Goal: Check status: Check status

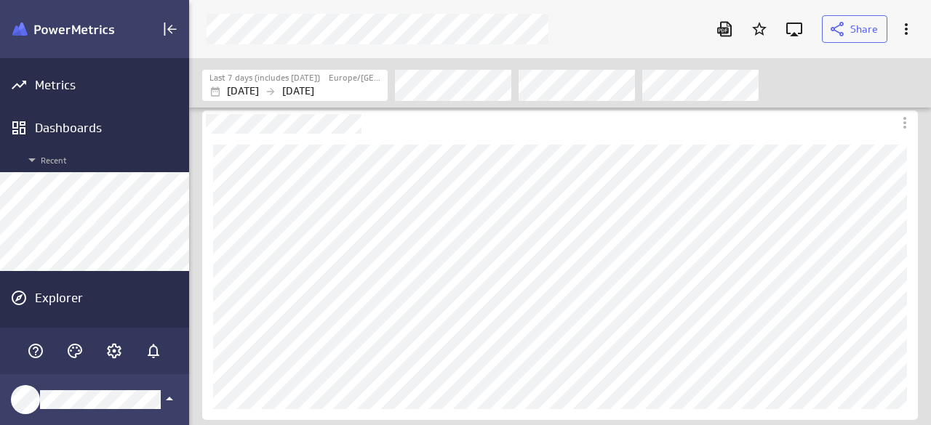
scroll to position [448, 764]
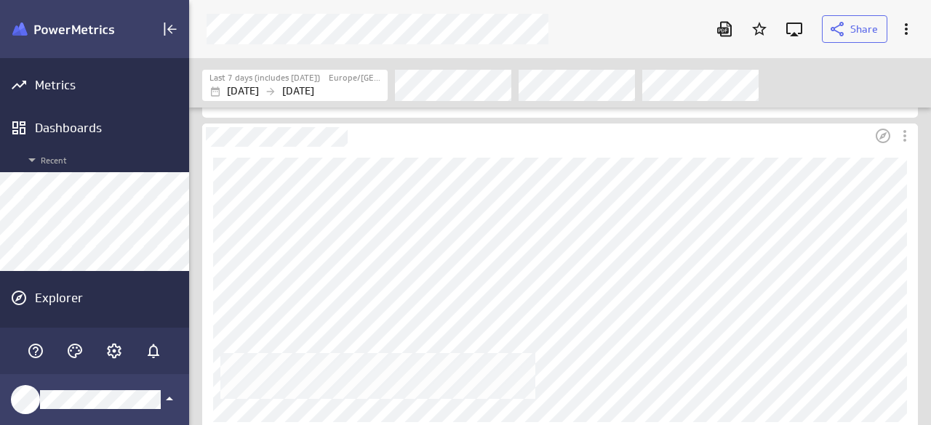
scroll to position [218, 0]
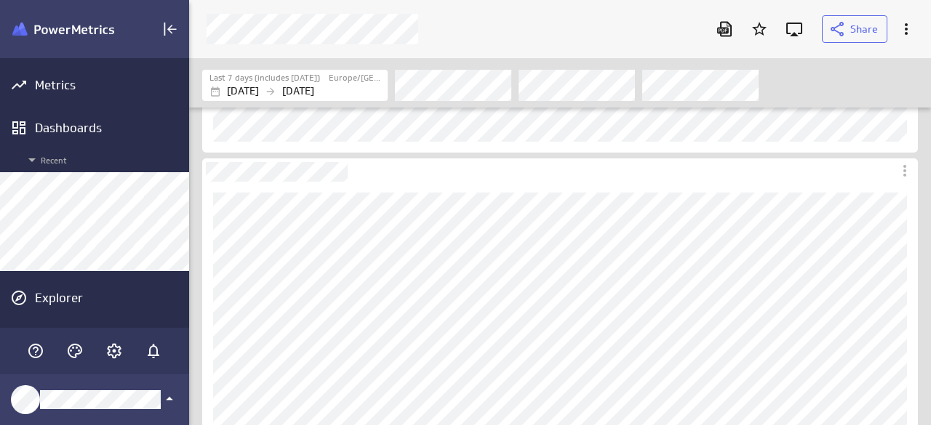
scroll to position [291, 0]
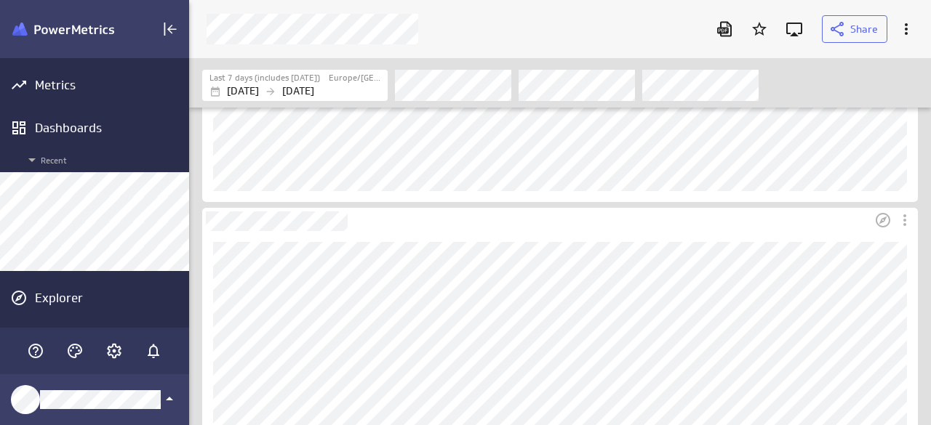
scroll to position [291, 0]
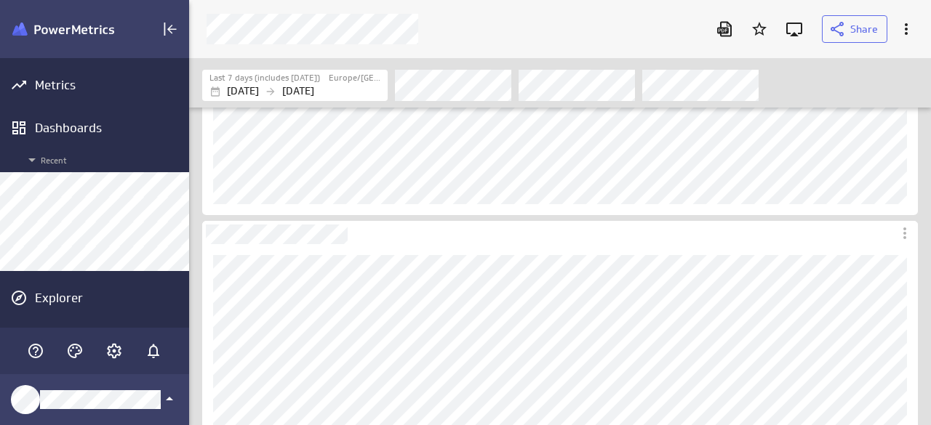
scroll to position [218, 0]
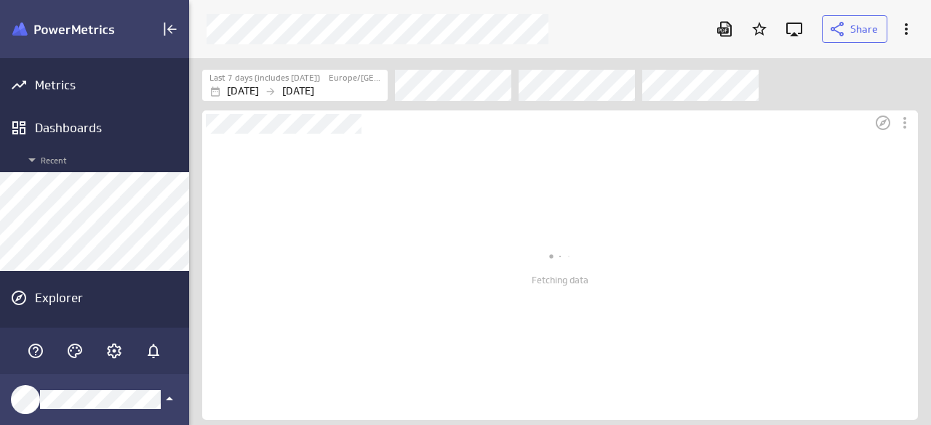
scroll to position [287, 716]
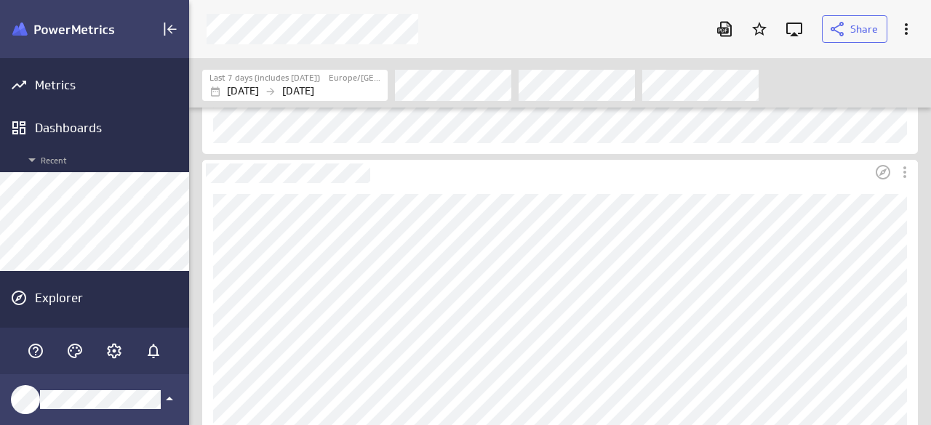
scroll to position [655, 0]
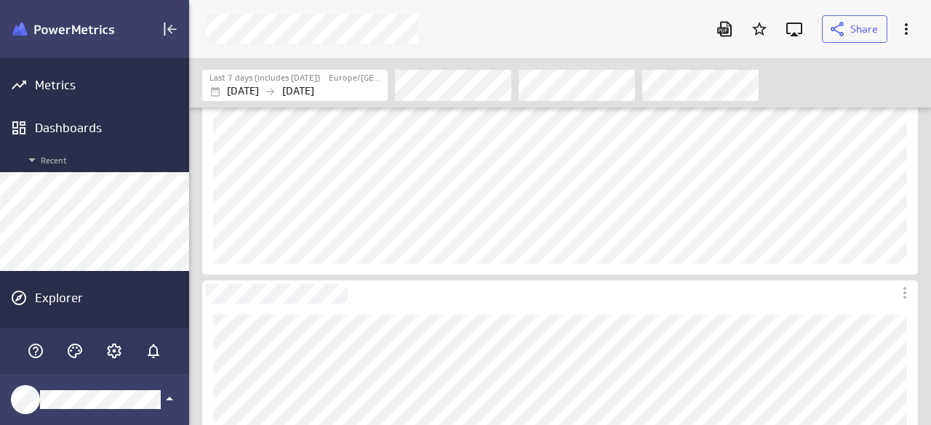
scroll to position [218, 0]
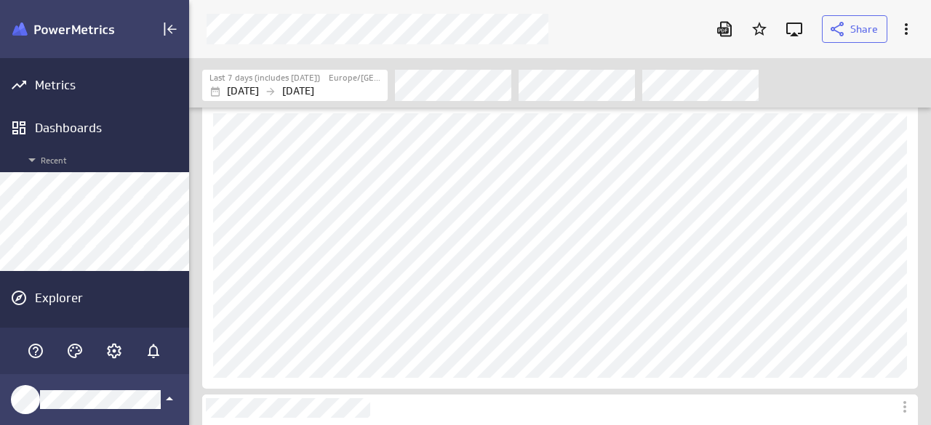
scroll to position [364, 0]
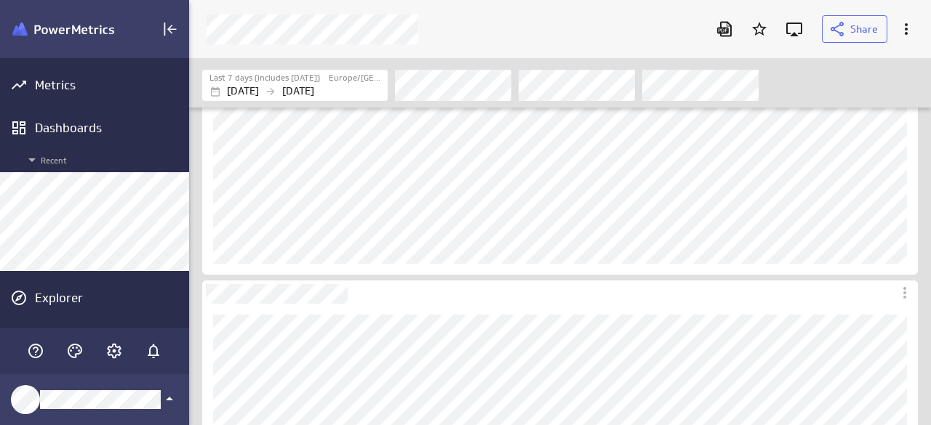
scroll to position [364, 0]
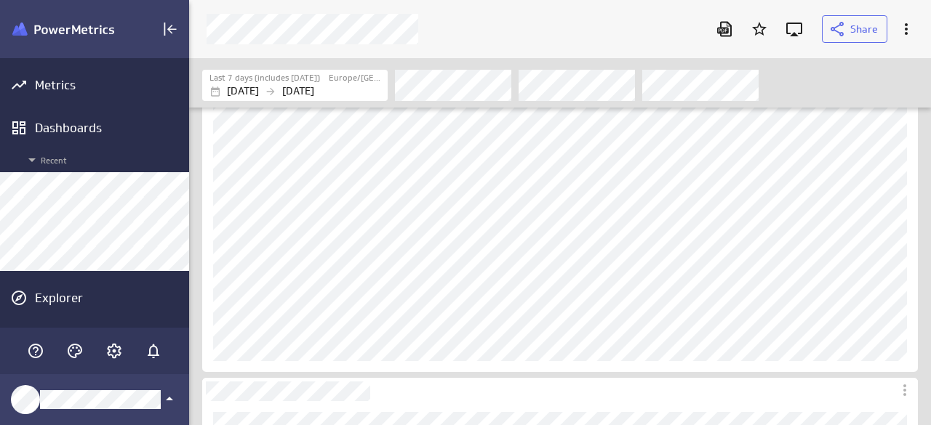
click at [890, 73] on div "Filters" at bounding box center [656, 85] width 522 height 32
